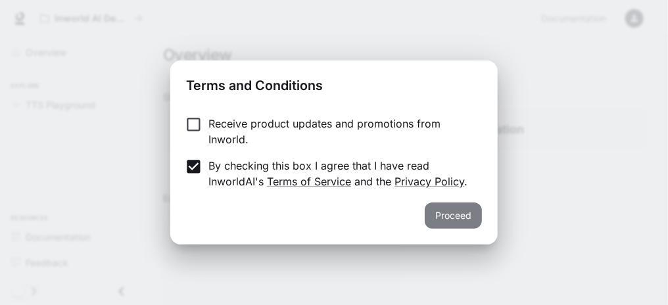
click at [444, 214] on button "Proceed" at bounding box center [453, 215] width 57 height 26
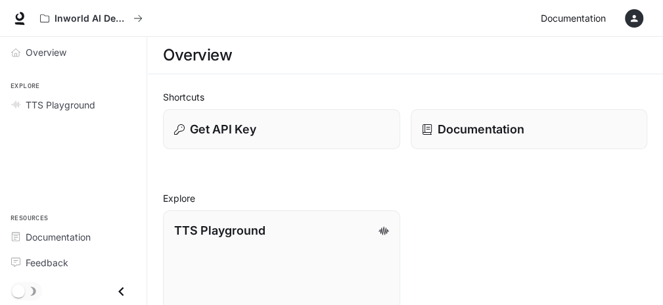
click at [574, 18] on span "Documentation" at bounding box center [573, 19] width 65 height 16
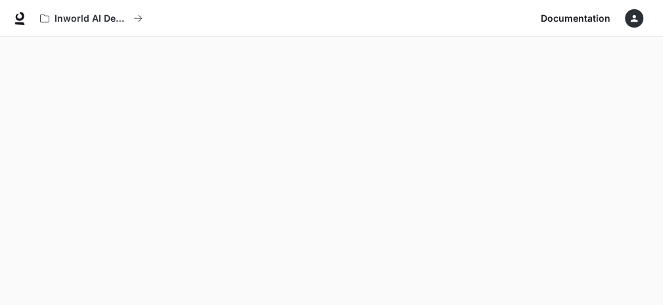
scroll to position [41, 0]
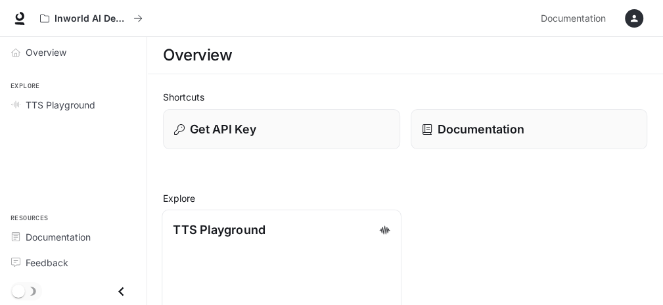
click at [215, 224] on p "TTS Playground" at bounding box center [219, 230] width 92 height 18
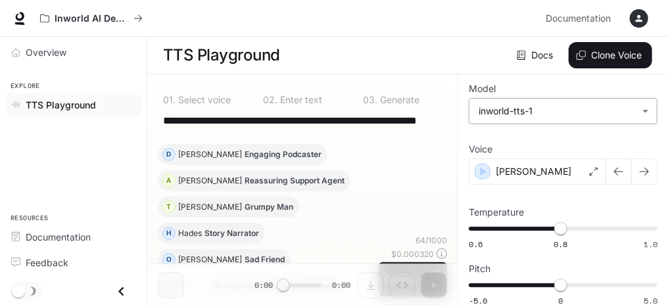
click at [642, 110] on body "**********" at bounding box center [334, 153] width 668 height 306
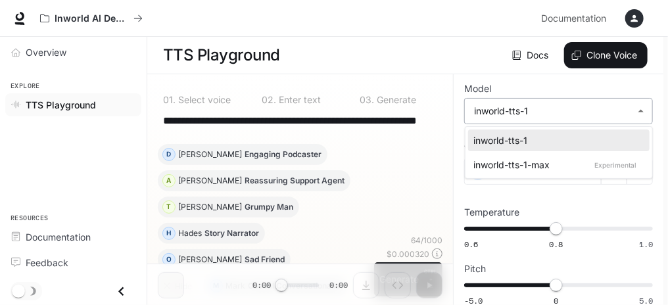
click at [642, 110] on div at bounding box center [334, 152] width 668 height 305
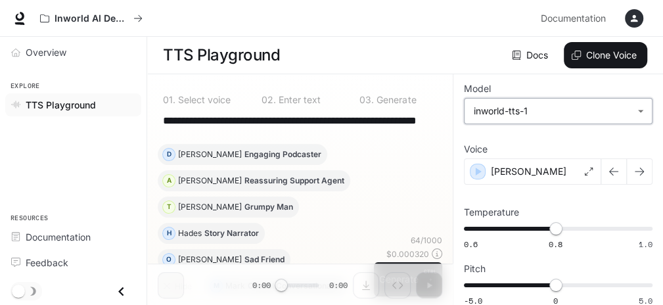
scroll to position [59, 0]
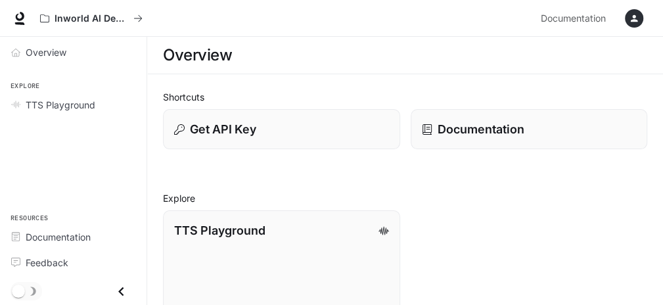
click at [120, 290] on icon "Close drawer" at bounding box center [121, 292] width 18 height 18
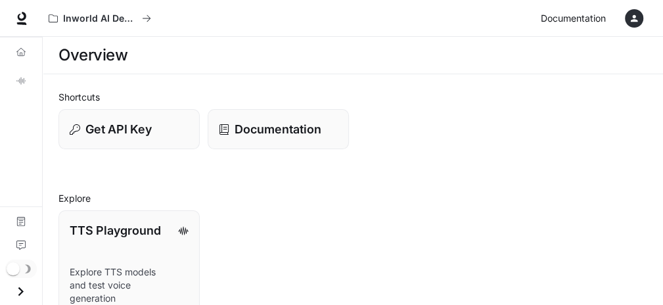
click at [593, 14] on span "Documentation" at bounding box center [573, 19] width 65 height 16
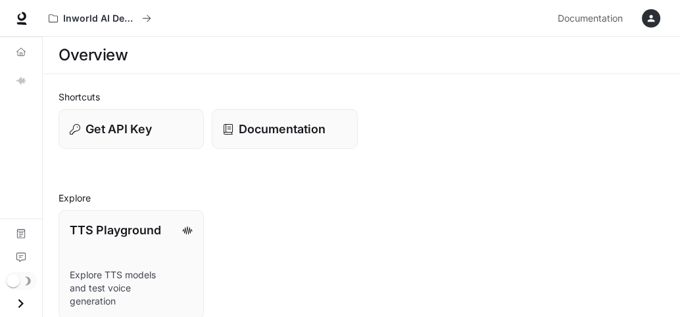
click at [22, 303] on icon "Open drawer" at bounding box center [20, 303] width 5 height 9
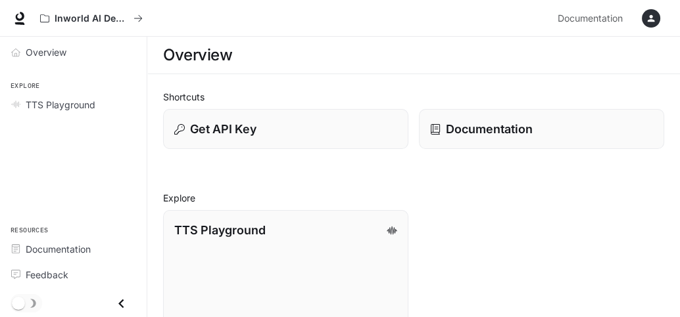
click at [649, 16] on icon "button" at bounding box center [650, 18] width 7 height 7
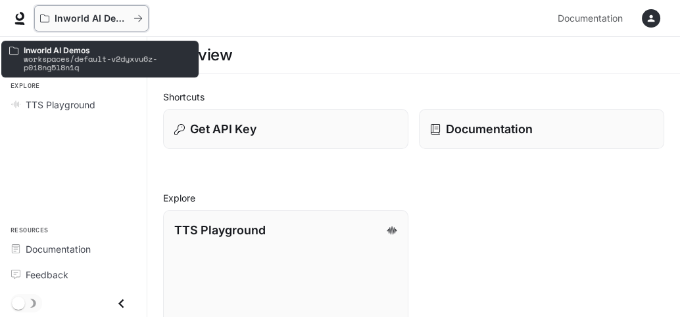
drag, startPoint x: 559, startPoint y: 0, endPoint x: 138, endPoint y: 16, distance: 421.0
click at [138, 16] on icon "All workspaces" at bounding box center [137, 18] width 9 height 9
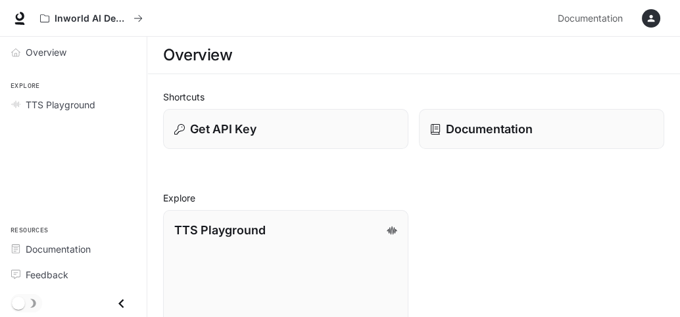
scroll to position [91, 0]
